Goal: Transaction & Acquisition: Purchase product/service

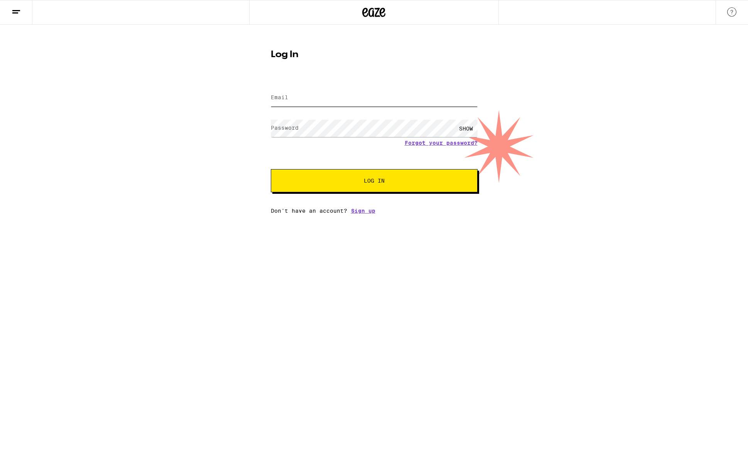
click at [394, 93] on input "Email" at bounding box center [374, 97] width 207 height 17
type input "[EMAIL_ADDRESS][DOMAIN_NAME]"
click at [284, 127] on label "Password" at bounding box center [285, 128] width 28 height 6
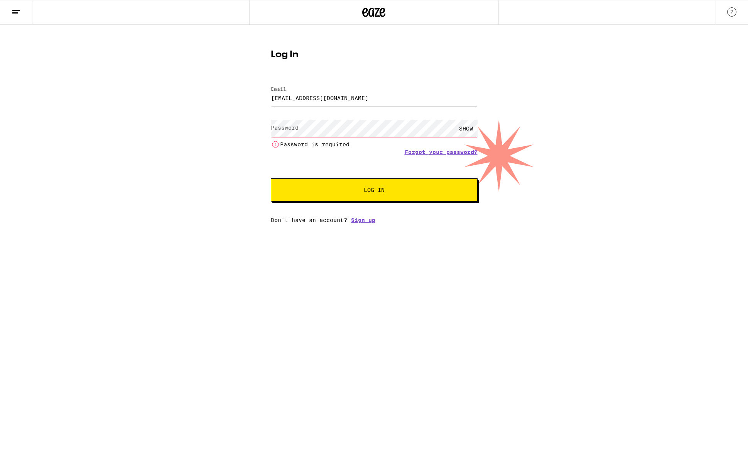
click at [463, 130] on div "SHOW" at bounding box center [465, 128] width 23 height 17
click at [292, 130] on label "Password" at bounding box center [285, 128] width 28 height 6
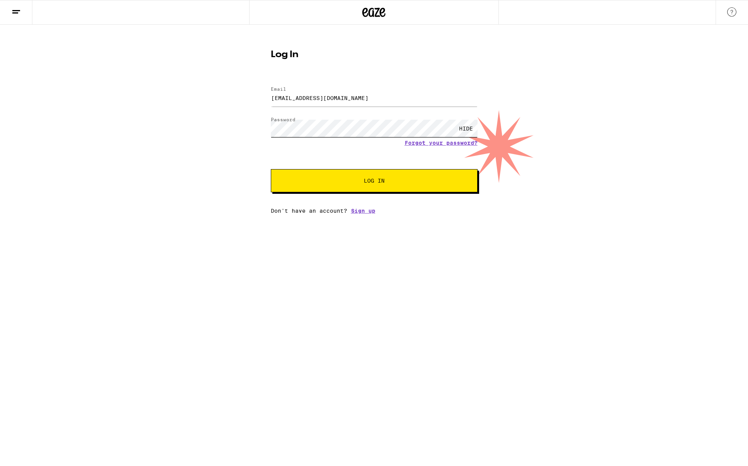
click at [271, 169] on button "Log In" at bounding box center [374, 180] width 207 height 23
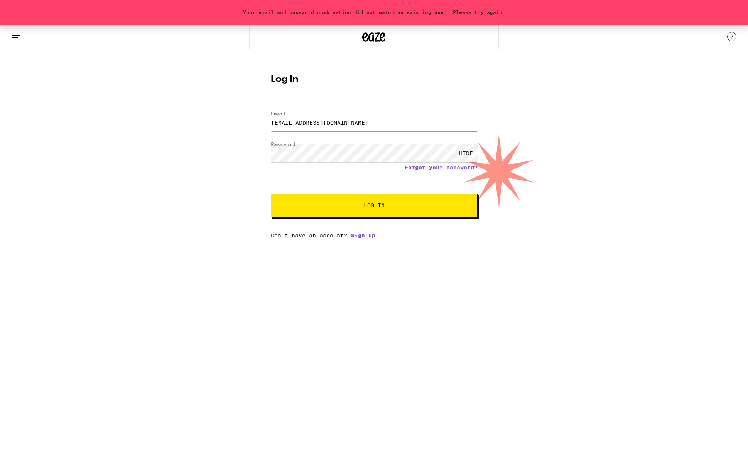
click at [271, 194] on button "Log In" at bounding box center [374, 205] width 207 height 23
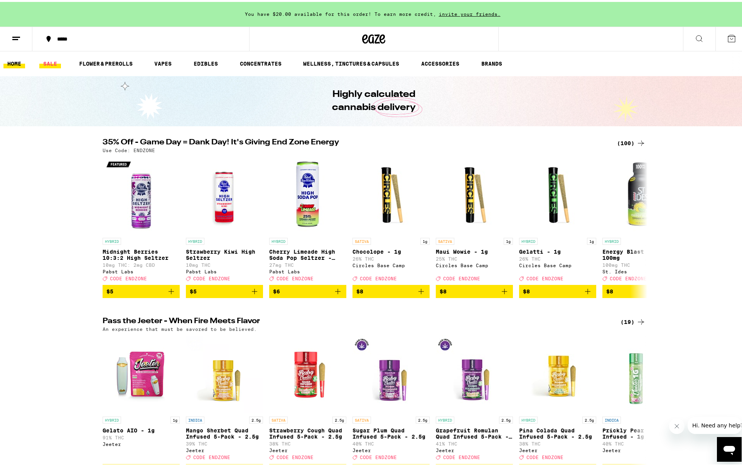
click at [53, 61] on link "SALE" at bounding box center [50, 61] width 22 height 9
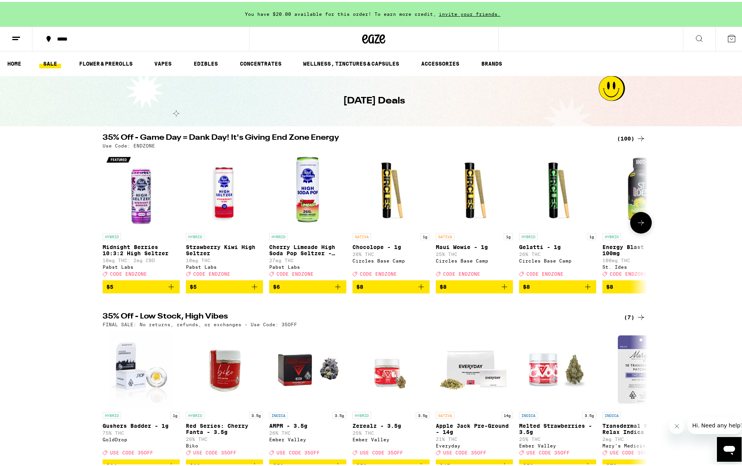
click at [638, 224] on icon at bounding box center [641, 220] width 9 height 9
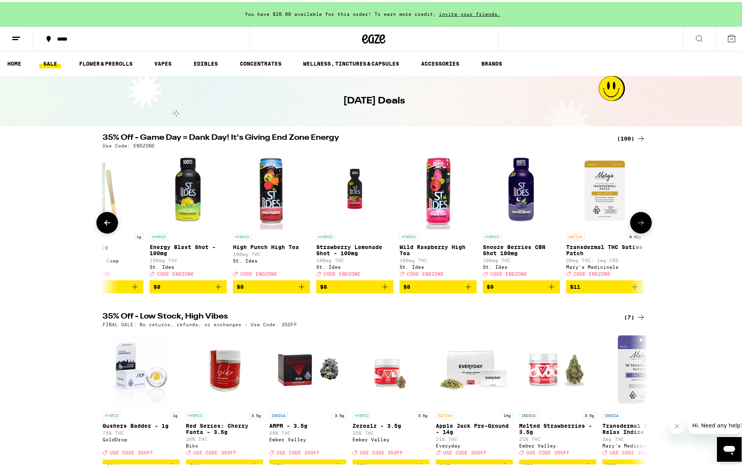
scroll to position [0, 459]
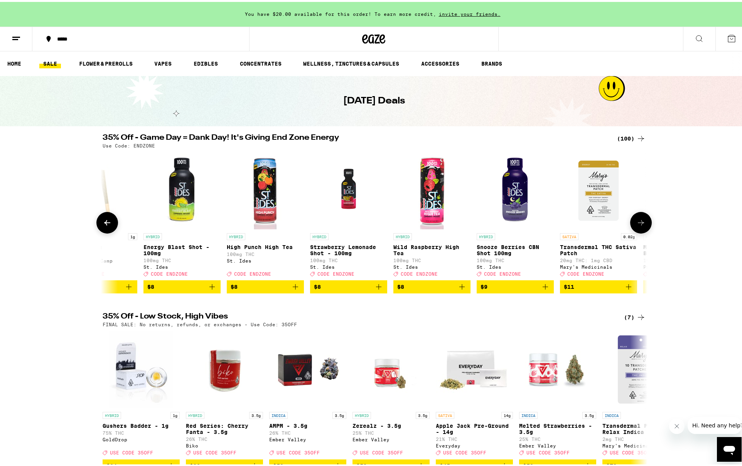
click at [638, 224] on icon at bounding box center [641, 220] width 9 height 9
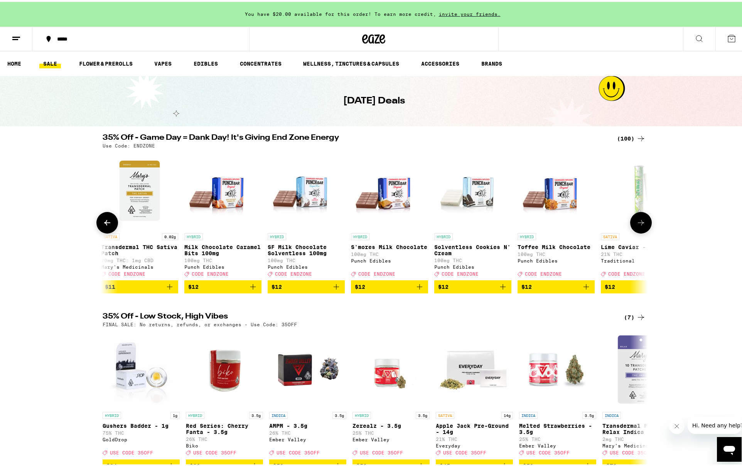
click at [638, 224] on icon at bounding box center [641, 220] width 9 height 9
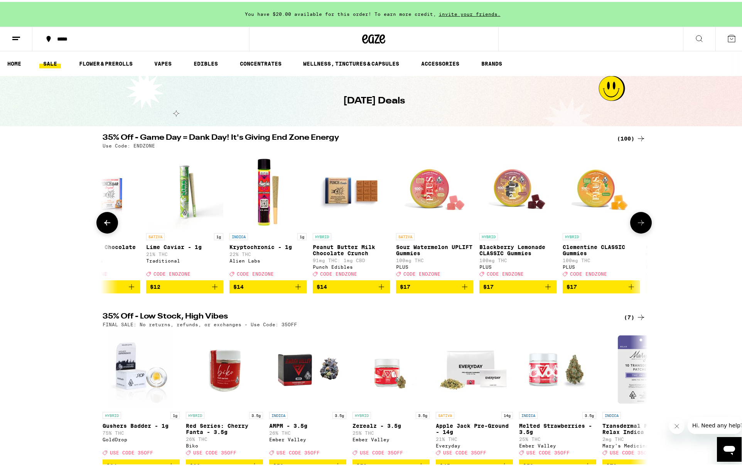
scroll to position [0, 1377]
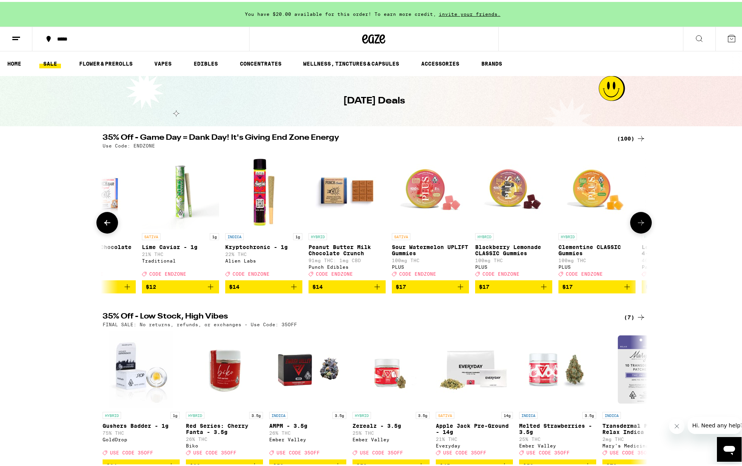
click at [638, 224] on icon at bounding box center [641, 220] width 9 height 9
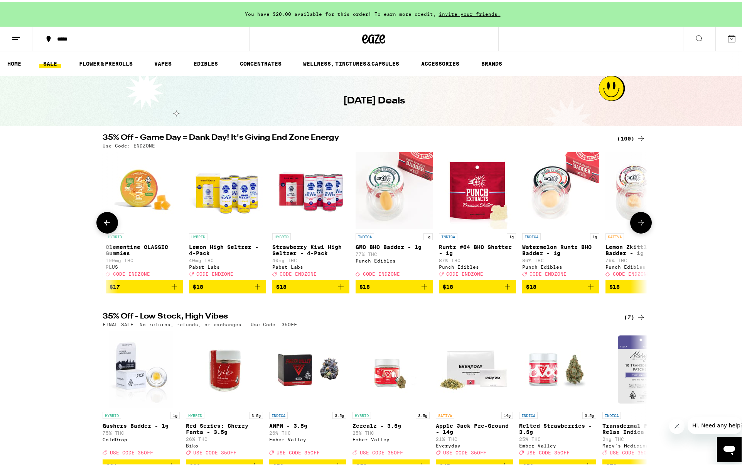
scroll to position [0, 1836]
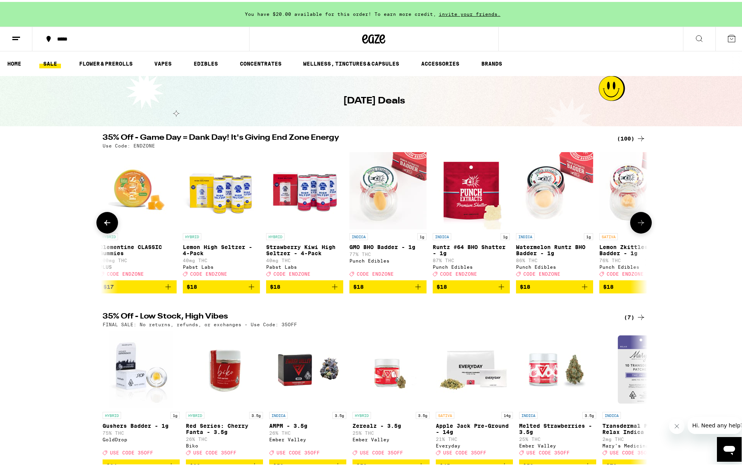
click at [638, 224] on icon at bounding box center [641, 220] width 9 height 9
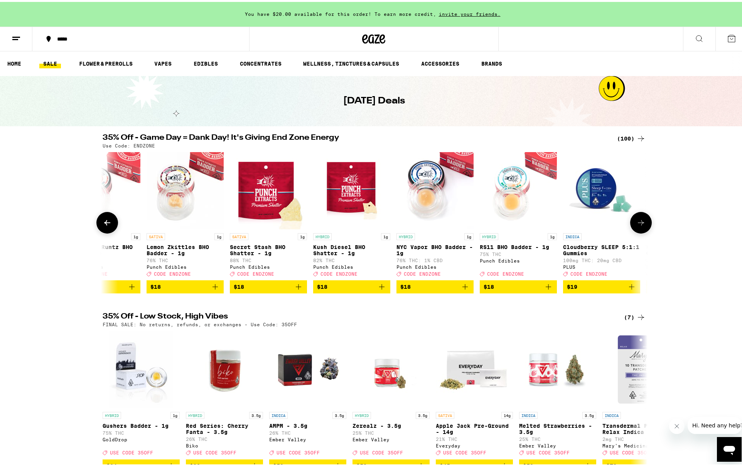
scroll to position [0, 2296]
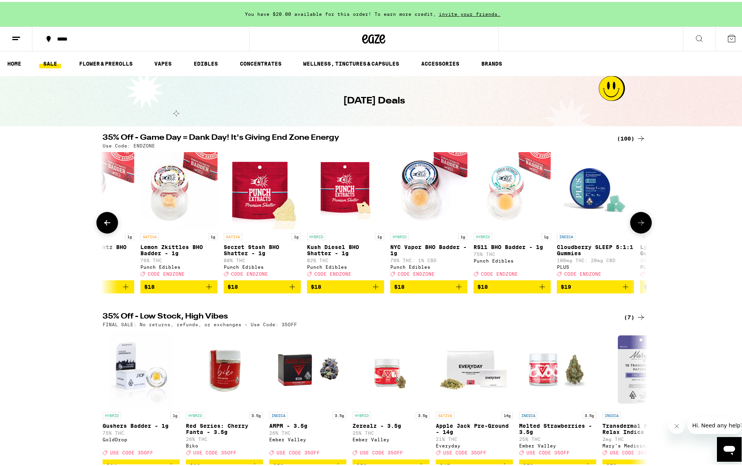
click at [638, 223] on icon at bounding box center [641, 220] width 9 height 9
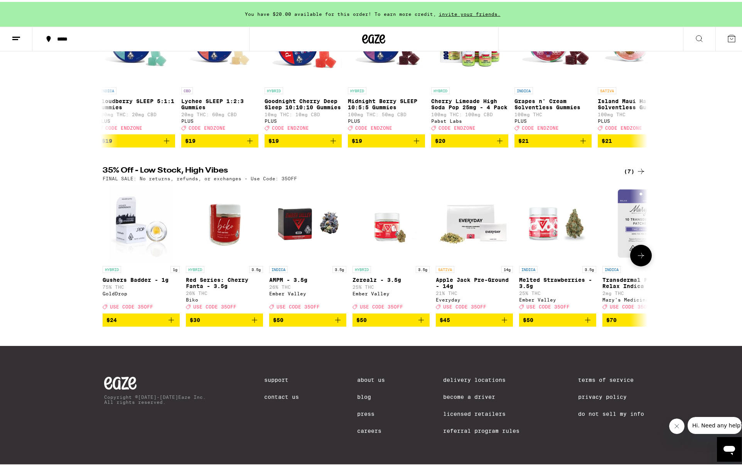
scroll to position [162, 0]
click at [639, 249] on icon at bounding box center [641, 253] width 9 height 9
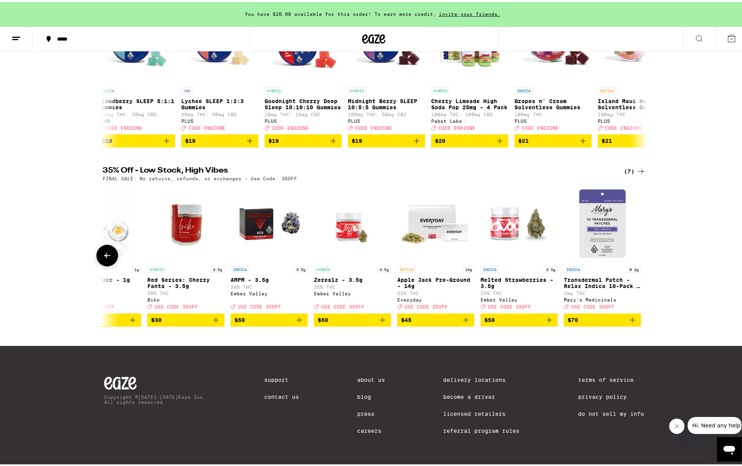
scroll to position [0, 40]
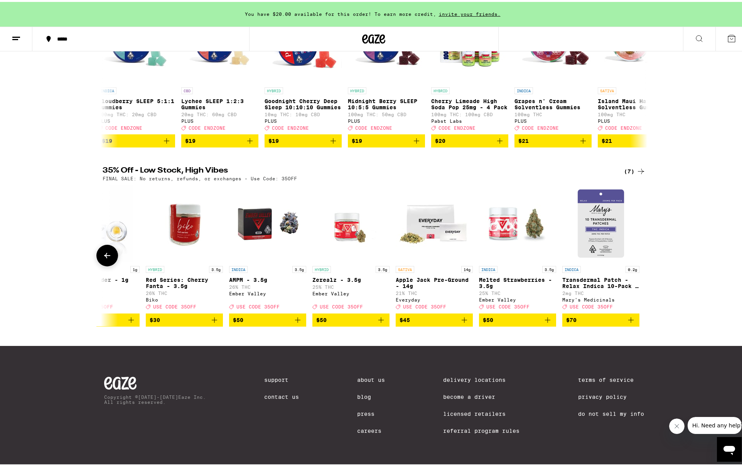
click at [639, 247] on div at bounding box center [641, 254] width 22 height 22
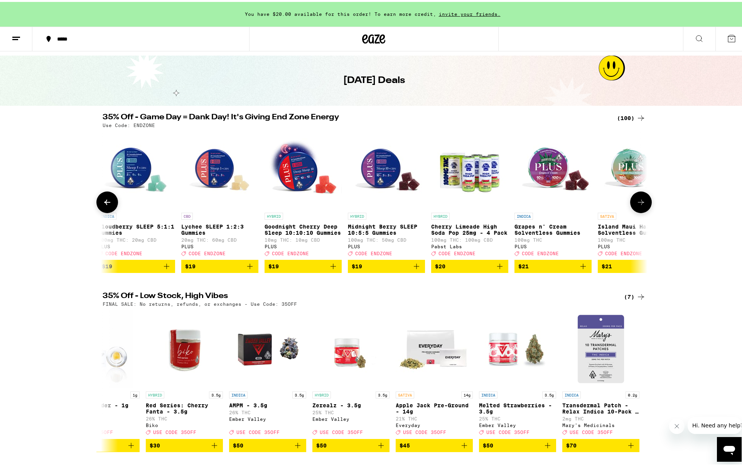
scroll to position [7, 0]
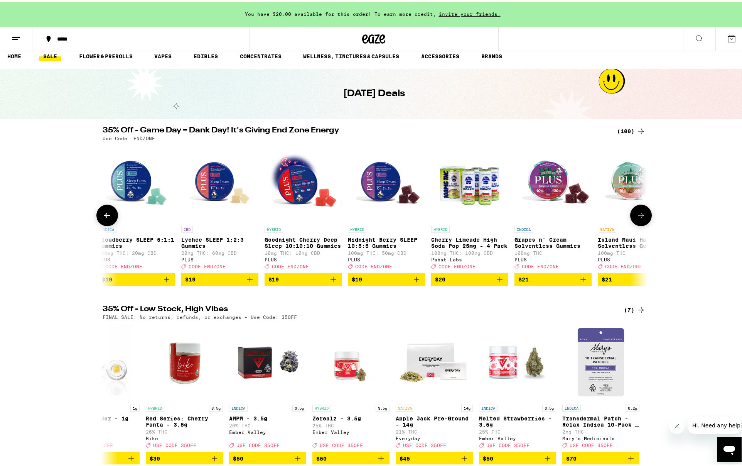
click at [639, 215] on icon at bounding box center [641, 213] width 9 height 9
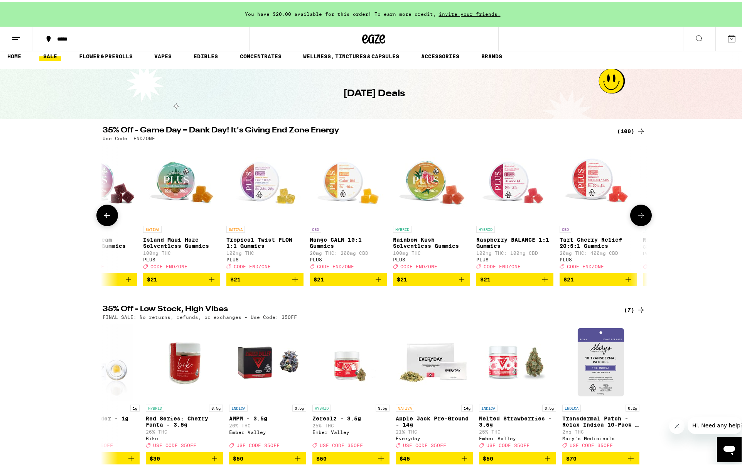
scroll to position [0, 3214]
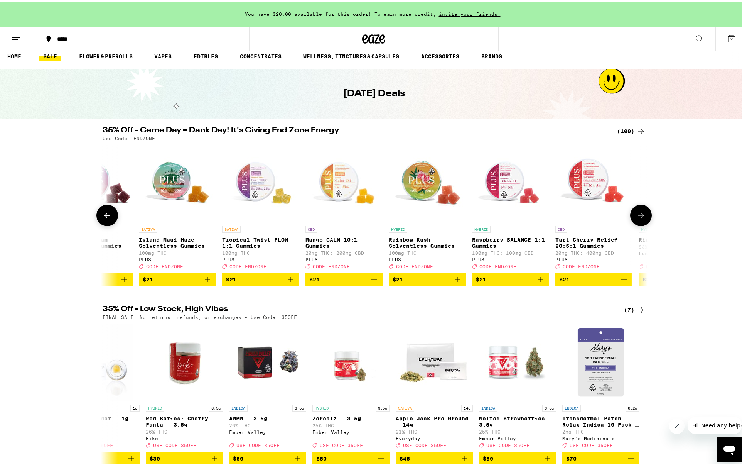
click at [639, 215] on icon at bounding box center [641, 213] width 9 height 9
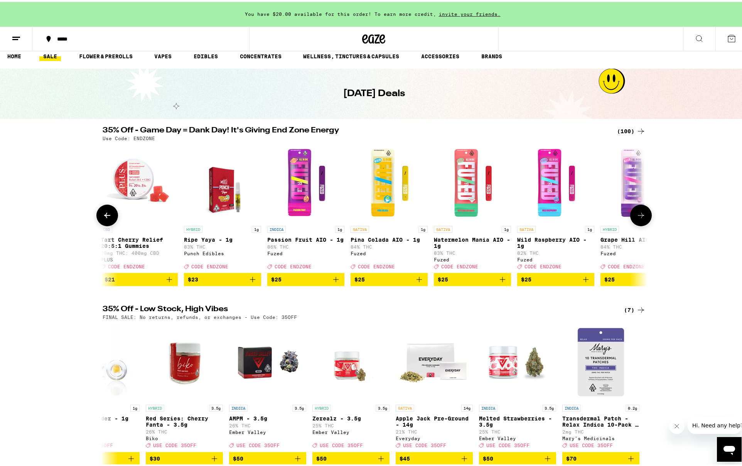
scroll to position [0, 3673]
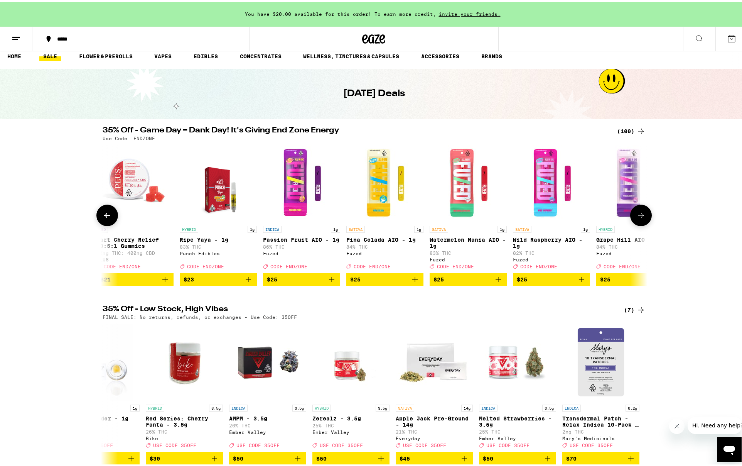
click at [642, 216] on icon at bounding box center [641, 213] width 9 height 9
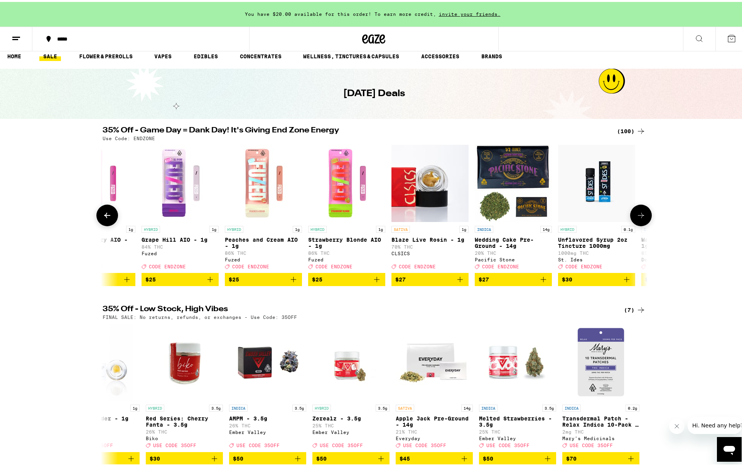
scroll to position [0, 4132]
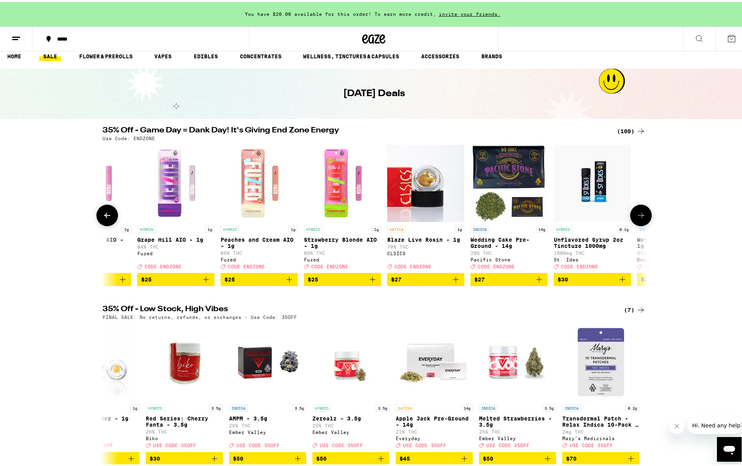
click at [642, 216] on icon at bounding box center [641, 213] width 9 height 9
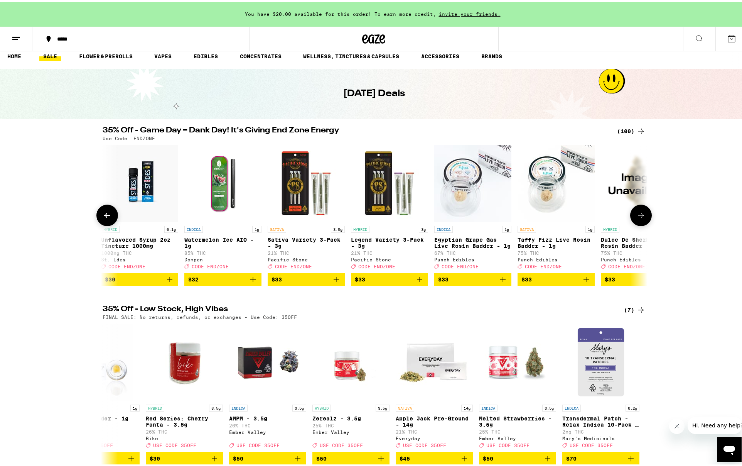
scroll to position [0, 4591]
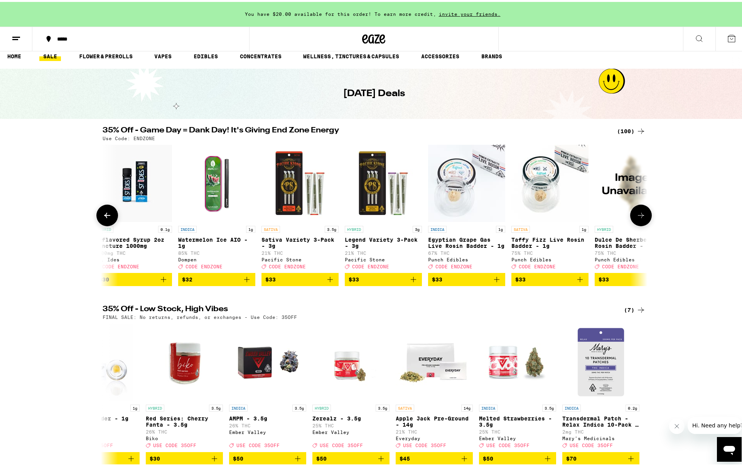
click at [640, 207] on button at bounding box center [641, 214] width 22 height 22
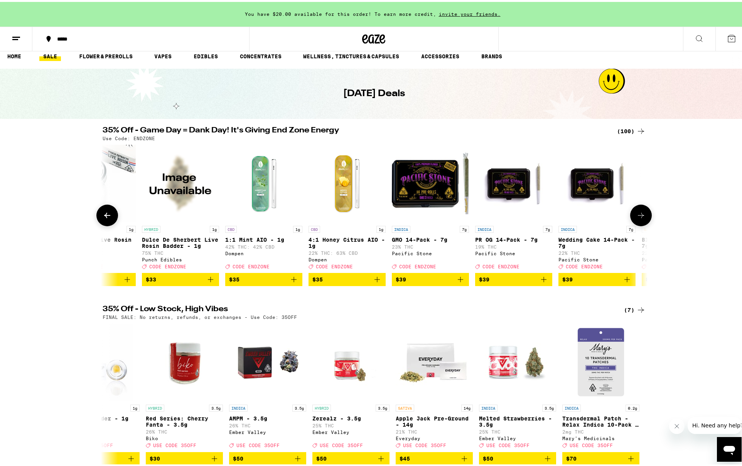
scroll to position [0, 5050]
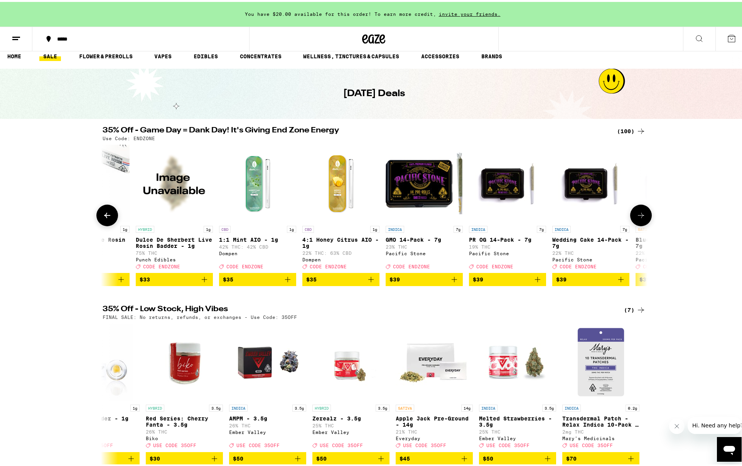
click at [435, 188] on img "Open page for GMO 14-Pack - 7g from Pacific Stone" at bounding box center [424, 181] width 77 height 77
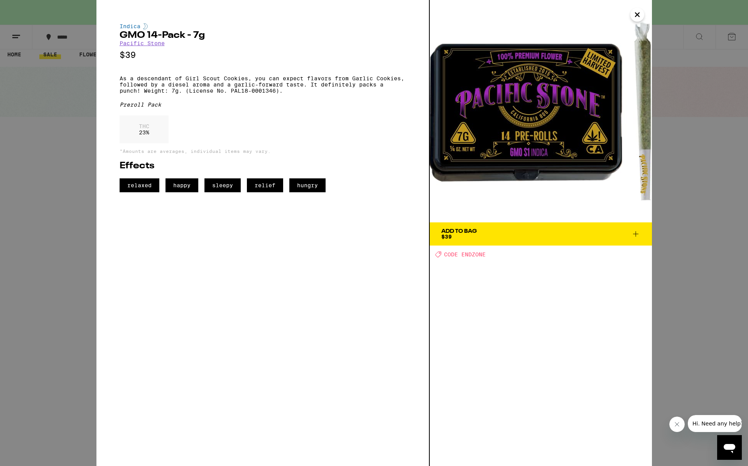
click at [636, 14] on icon "Close" at bounding box center [637, 15] width 4 height 4
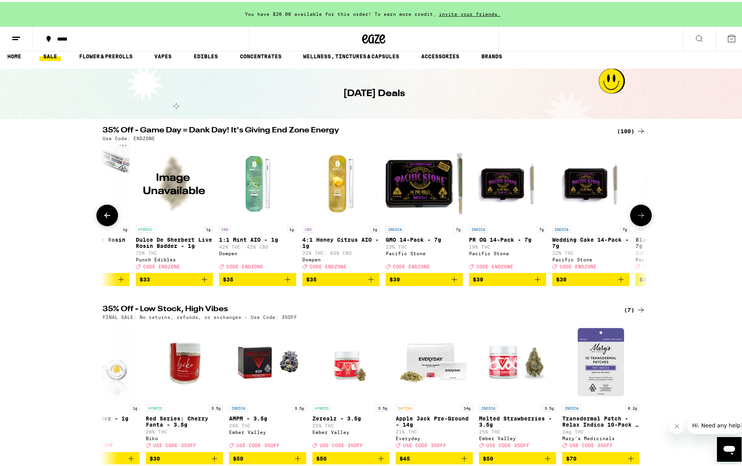
click at [635, 224] on button at bounding box center [641, 214] width 22 height 22
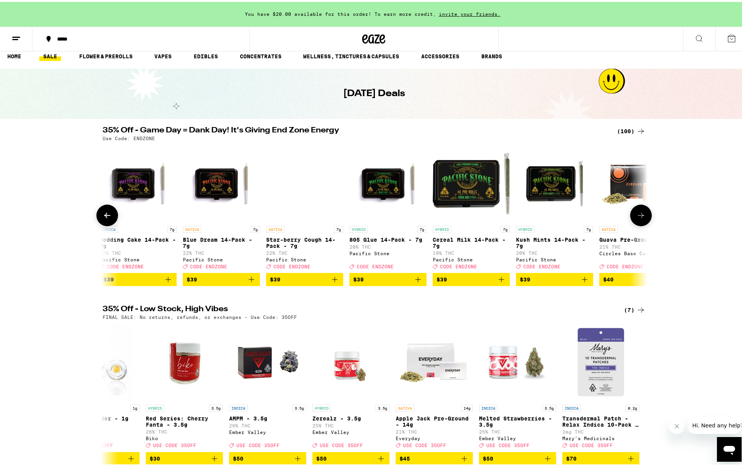
scroll to position [0, 5509]
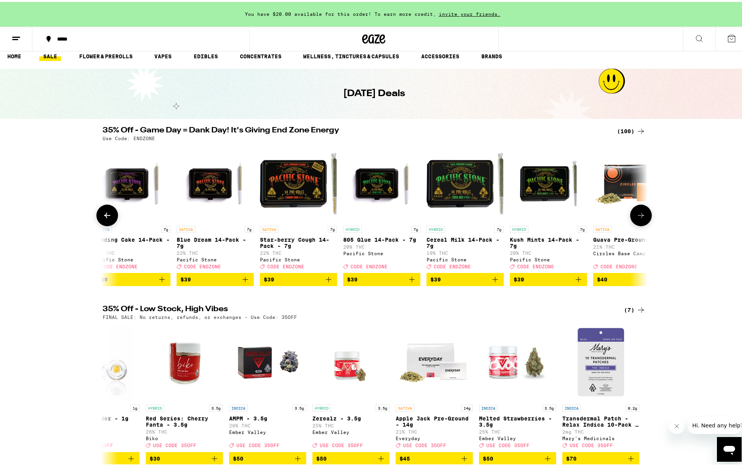
click at [635, 224] on button at bounding box center [641, 214] width 22 height 22
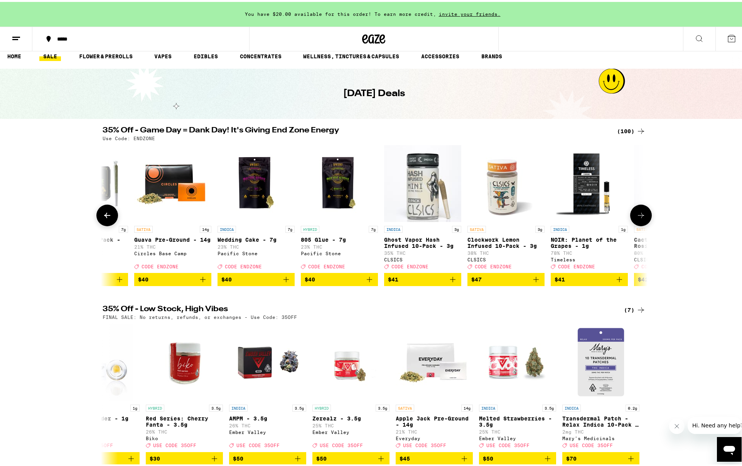
click at [635, 224] on button at bounding box center [641, 214] width 22 height 22
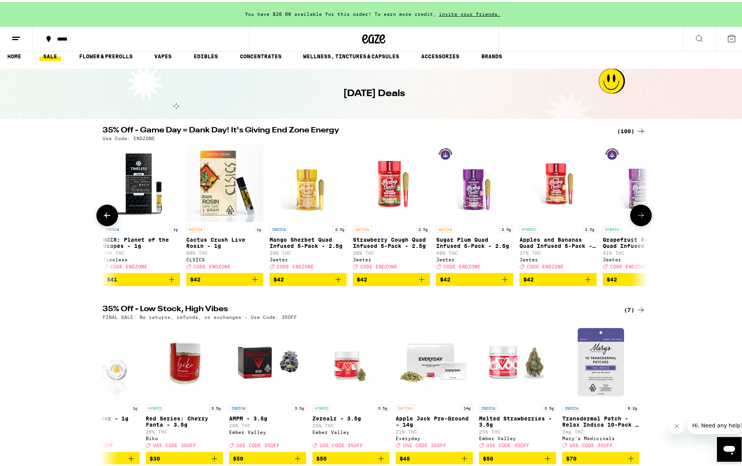
scroll to position [0, 6427]
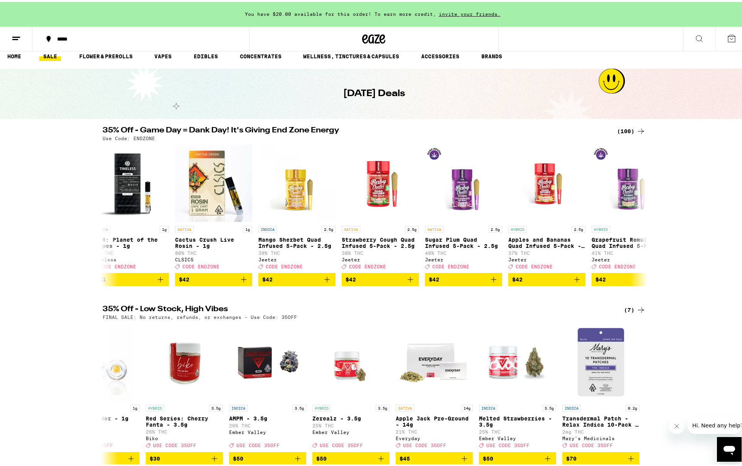
click at [627, 127] on div "(100)" at bounding box center [631, 129] width 29 height 9
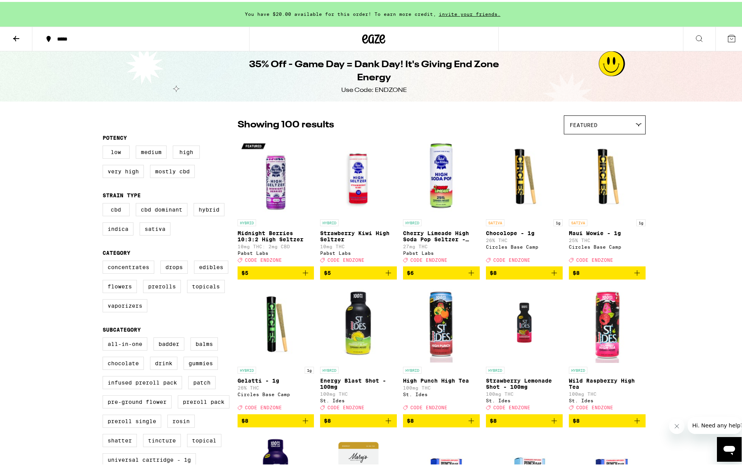
click at [629, 128] on div "Featured" at bounding box center [604, 123] width 81 height 18
click at [120, 231] on label "Indica" at bounding box center [118, 226] width 31 height 13
click at [105, 203] on input "Indica" at bounding box center [104, 202] width 0 height 0
checkbox input "true"
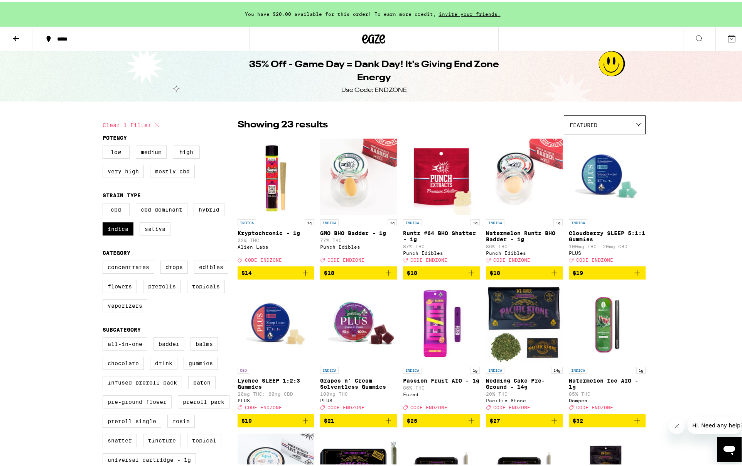
click at [132, 406] on label "Pre-ground Flower" at bounding box center [137, 399] width 69 height 13
click at [105, 337] on input "Pre-ground Flower" at bounding box center [104, 336] width 0 height 0
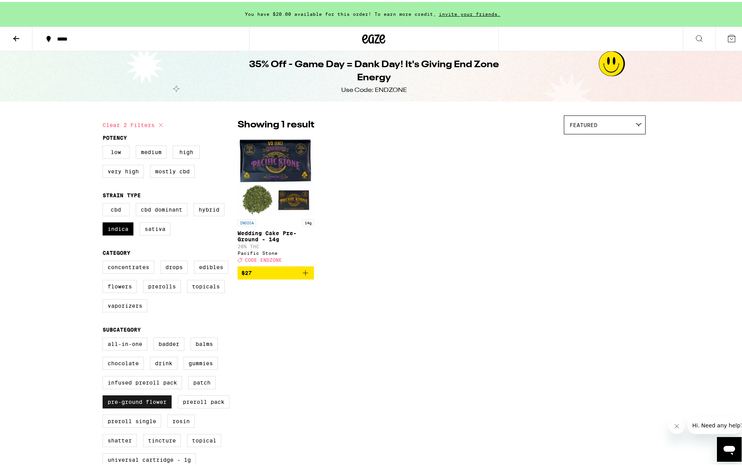
click at [132, 406] on label "Pre-ground Flower" at bounding box center [137, 399] width 69 height 13
click at [105, 337] on input "Pre-ground Flower" at bounding box center [104, 336] width 0 height 0
checkbox input "false"
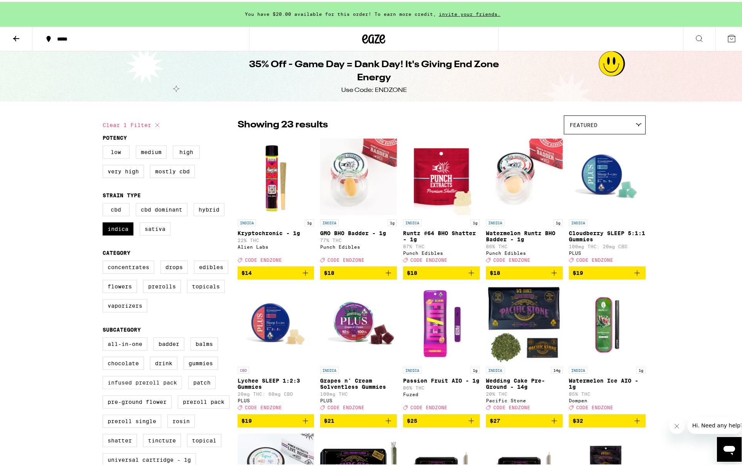
click at [142, 387] on label "Infused Preroll Pack" at bounding box center [142, 380] width 79 height 13
click at [105, 337] on input "Infused Preroll Pack" at bounding box center [104, 336] width 0 height 0
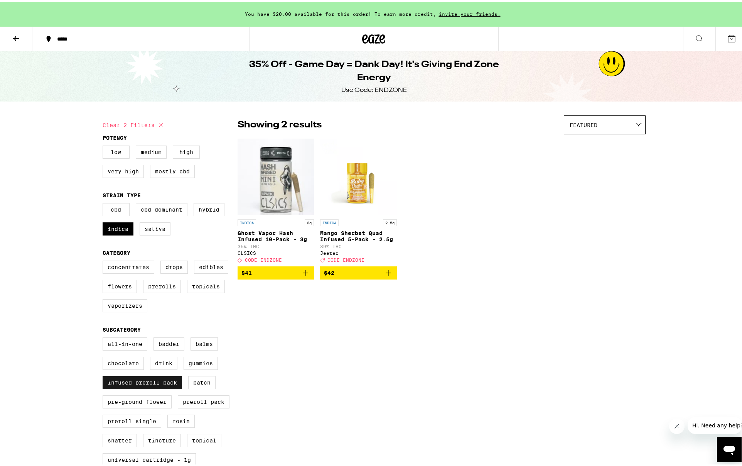
click at [142, 387] on label "Infused Preroll Pack" at bounding box center [142, 380] width 79 height 13
click at [105, 337] on input "Infused Preroll Pack" at bounding box center [104, 336] width 0 height 0
checkbox input "false"
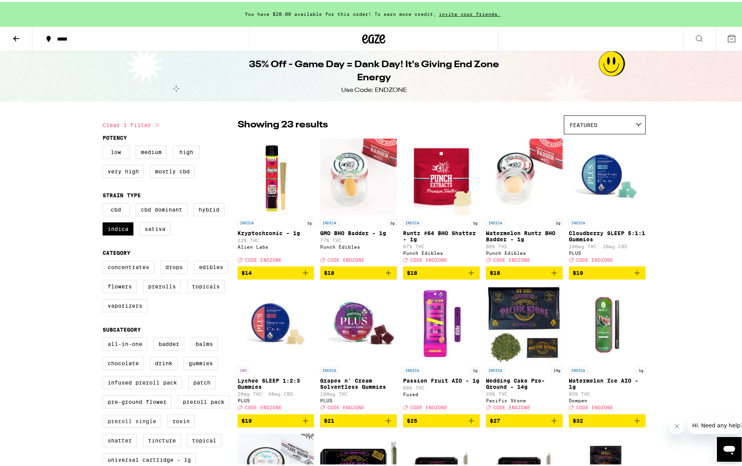
click at [134, 426] on label "Preroll Single" at bounding box center [132, 418] width 59 height 13
click at [105, 337] on input "Preroll Single" at bounding box center [104, 336] width 0 height 0
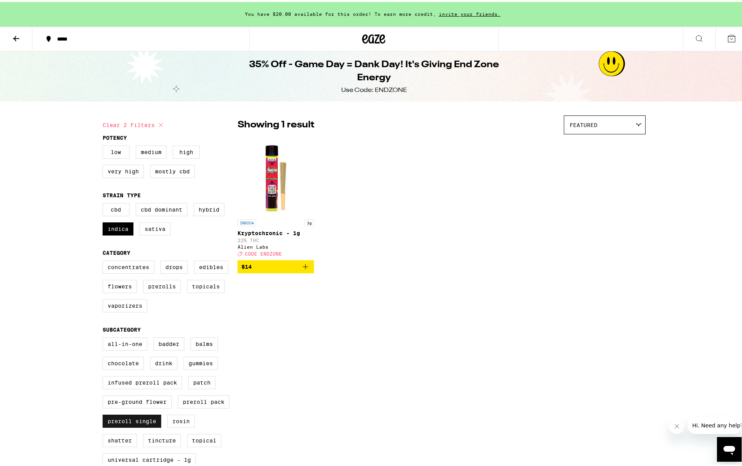
click at [132, 426] on label "Preroll Single" at bounding box center [132, 418] width 59 height 13
click at [105, 337] on input "Preroll Single" at bounding box center [104, 336] width 0 height 0
checkbox input "false"
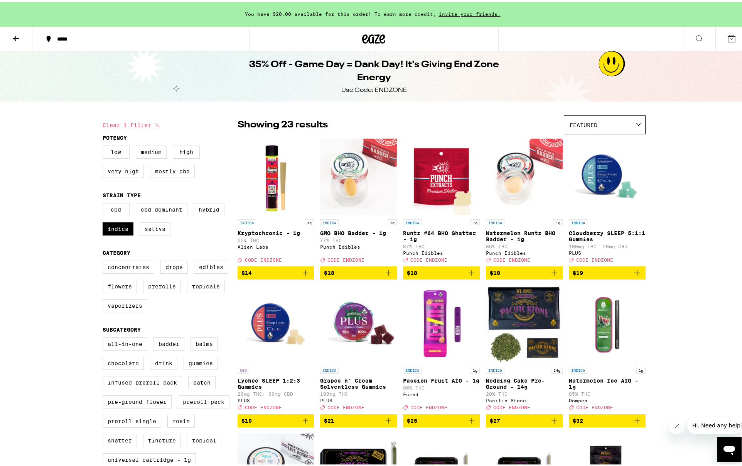
click at [194, 406] on label "Preroll Pack" at bounding box center [204, 399] width 52 height 13
click at [105, 337] on input "Preroll Pack" at bounding box center [104, 336] width 0 height 0
checkbox input "true"
